Goal: Task Accomplishment & Management: Use online tool/utility

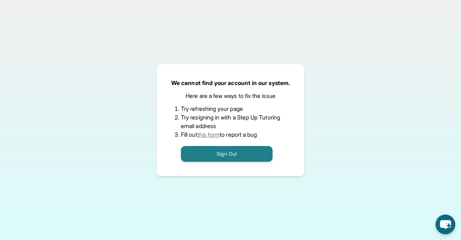
click at [205, 150] on button "Sign Out" at bounding box center [227, 154] width 92 height 16
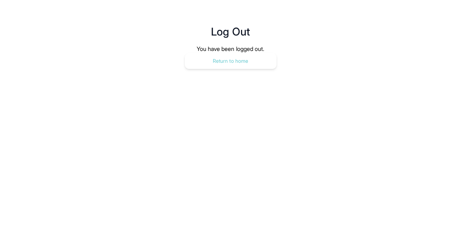
click at [225, 66] on button "Return to home" at bounding box center [231, 61] width 92 height 16
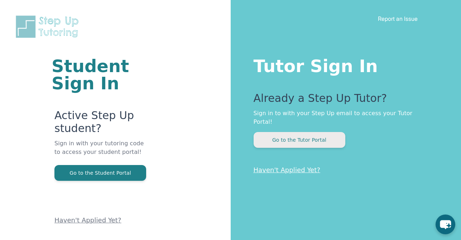
click at [310, 132] on button "Go to the Tutor Portal" at bounding box center [300, 140] width 92 height 16
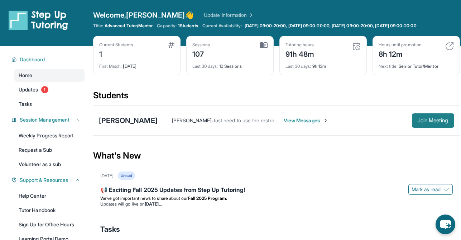
click at [427, 119] on span "Join Meeting" at bounding box center [433, 120] width 31 height 4
